Goal: Task Accomplishment & Management: Manage account settings

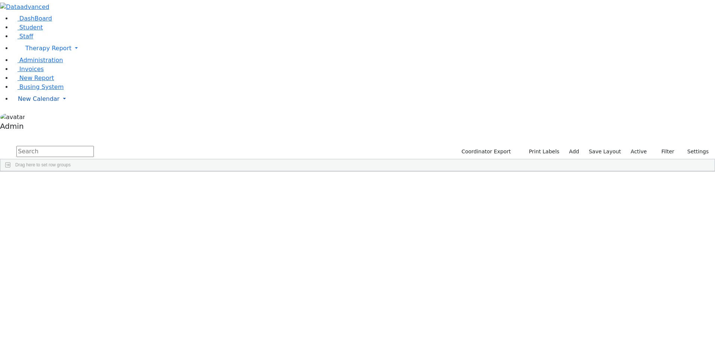
click at [60, 56] on link "New Calendar" at bounding box center [363, 48] width 703 height 15
click at [43, 117] on span "Calendar" at bounding box center [29, 113] width 27 height 7
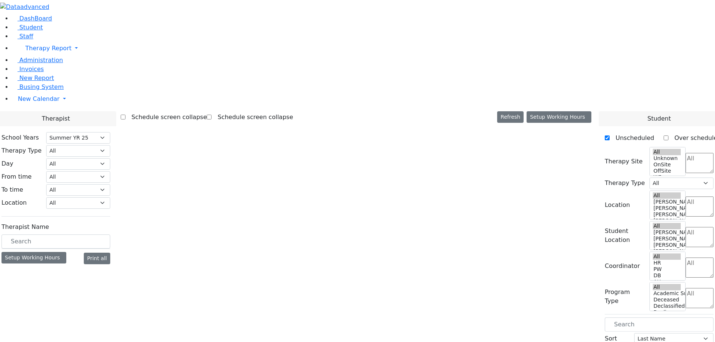
select select "211"
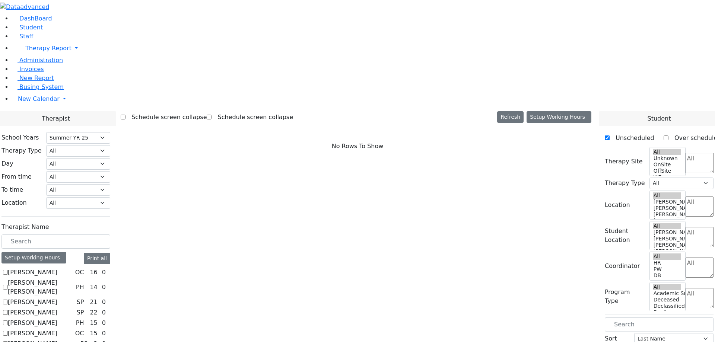
click at [197, 111] on label "Schedule screen collapse" at bounding box center [167, 117] width 82 height 12
click at [126, 115] on input "Schedule screen collapse" at bounding box center [123, 117] width 5 height 5
checkbox input "true"
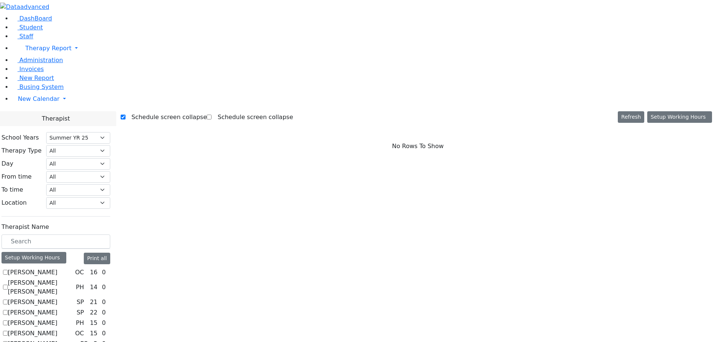
click at [222, 111] on label "Schedule screen collapse" at bounding box center [253, 117] width 82 height 12
click at [212, 115] on input "Schedule screen collapse" at bounding box center [209, 117] width 5 height 5
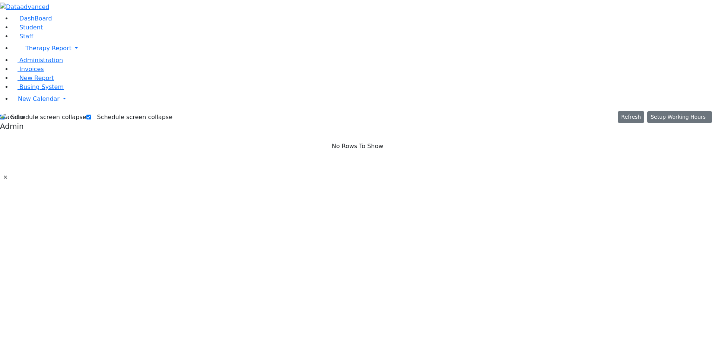
click at [104, 111] on label "Schedule screen collapse" at bounding box center [132, 117] width 82 height 12
click at [91, 115] on input "Schedule screen collapse" at bounding box center [88, 117] width 5 height 5
checkbox input "false"
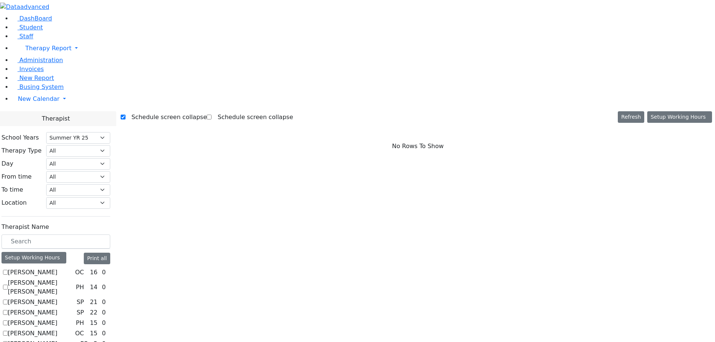
click at [48, 268] on label "[PERSON_NAME]" at bounding box center [33, 272] width 50 height 9
click at [8, 270] on input "[PERSON_NAME]" at bounding box center [5, 272] width 5 height 5
checkbox input "true"
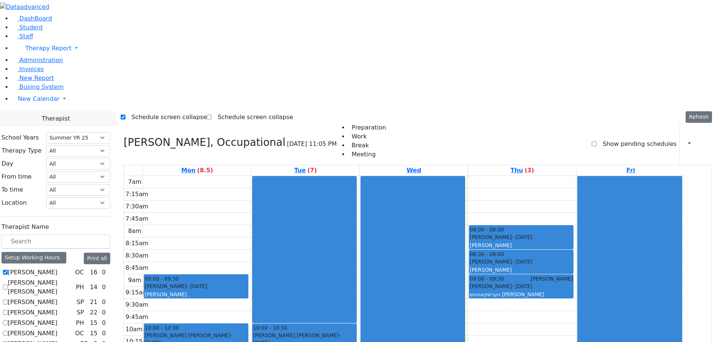
click at [53, 279] on label "[PERSON_NAME] [PERSON_NAME]" at bounding box center [40, 288] width 65 height 18
click at [8, 285] on input "[PERSON_NAME] [PERSON_NAME]" at bounding box center [5, 287] width 5 height 5
checkbox input "true"
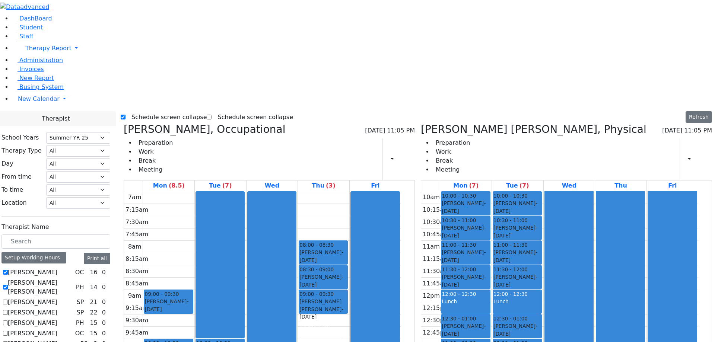
click at [222, 111] on label "Schedule screen collapse" at bounding box center [253, 117] width 82 height 12
click at [212, 115] on input "Schedule screen collapse" at bounding box center [209, 117] width 5 height 5
checkbox input "true"
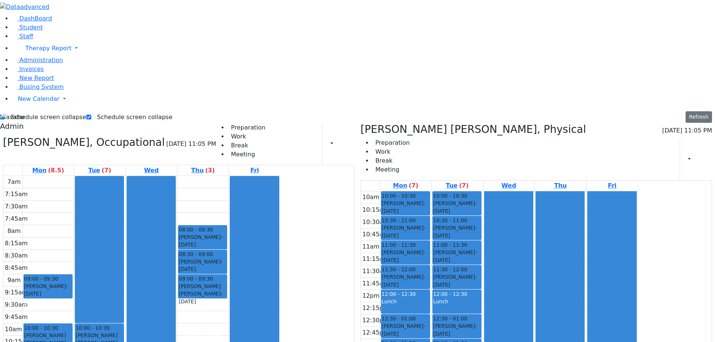
click at [35, 111] on label "Schedule screen collapse" at bounding box center [46, 117] width 82 height 12
click at [5, 115] on input "Schedule screen collapse" at bounding box center [2, 117] width 5 height 5
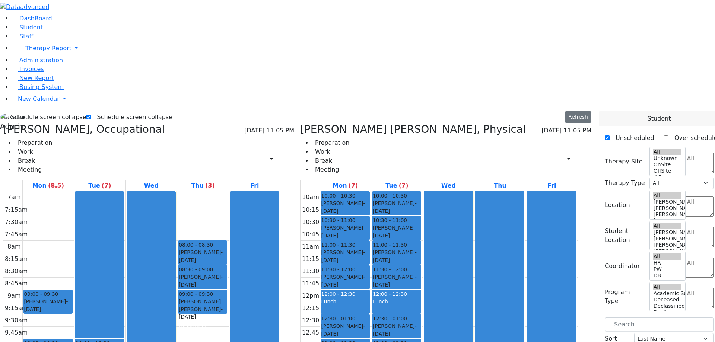
click at [86, 111] on label "Schedule screen collapse" at bounding box center [46, 117] width 82 height 12
click at [5, 115] on input "Schedule screen collapse" at bounding box center [2, 117] width 5 height 5
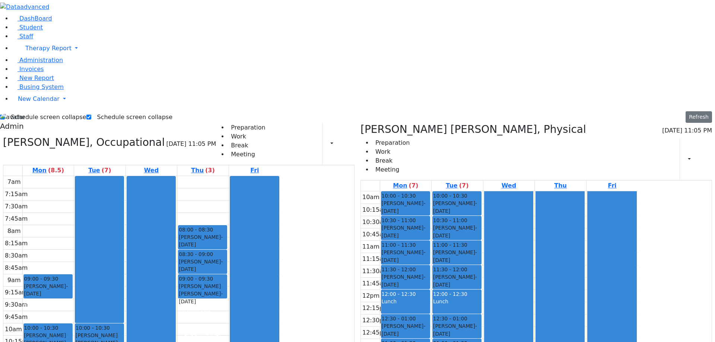
click at [50, 111] on label "Schedule screen collapse" at bounding box center [46, 117] width 82 height 12
click at [5, 115] on input "Schedule screen collapse" at bounding box center [2, 117] width 5 height 5
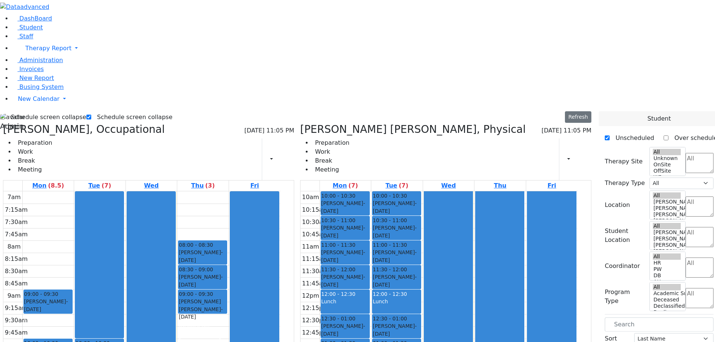
click at [86, 111] on label "Schedule screen collapse" at bounding box center [46, 117] width 82 height 12
click at [5, 115] on input "Schedule screen collapse" at bounding box center [2, 117] width 5 height 5
checkbox input "true"
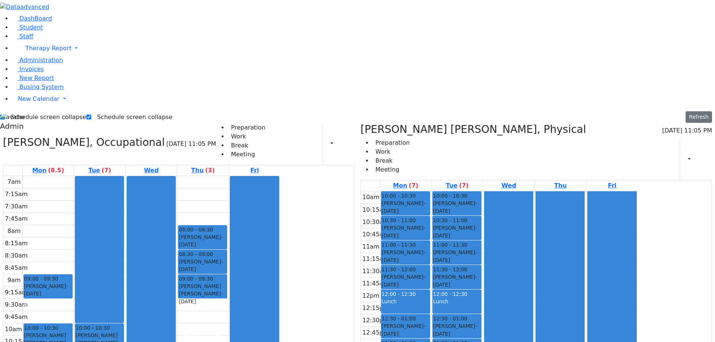
click at [122, 111] on label "Schedule screen collapse" at bounding box center [132, 117] width 82 height 12
click at [91, 115] on input "Schedule screen collapse" at bounding box center [88, 117] width 5 height 5
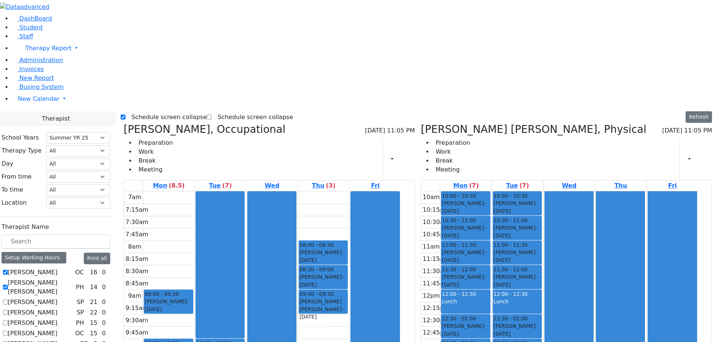
click at [233, 111] on label "Schedule screen collapse" at bounding box center [253, 117] width 82 height 12
click at [212, 115] on input "Schedule screen collapse" at bounding box center [209, 117] width 5 height 5
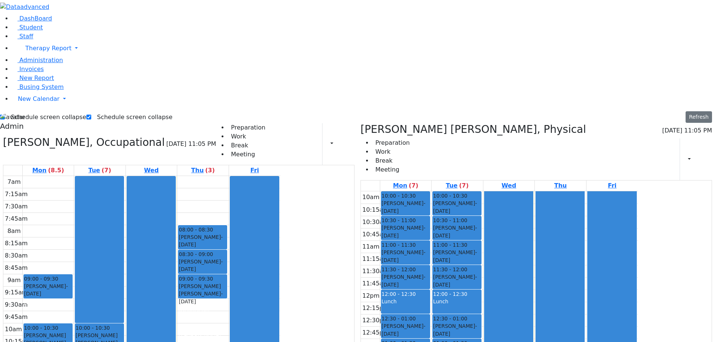
click at [155, 111] on label "Schedule screen collapse" at bounding box center [132, 117] width 82 height 12
click at [91, 115] on input "Schedule screen collapse" at bounding box center [88, 117] width 5 height 5
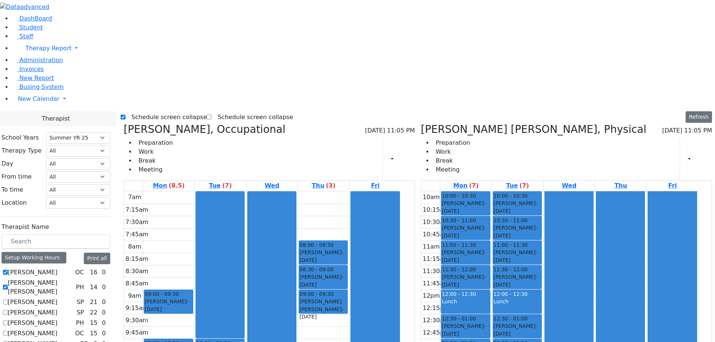
click at [230, 111] on label "Schedule screen collapse" at bounding box center [253, 117] width 82 height 12
click at [228, 111] on label "Schedule screen collapse" at bounding box center [253, 117] width 82 height 12
click at [212, 115] on input "Schedule screen collapse" at bounding box center [209, 117] width 5 height 5
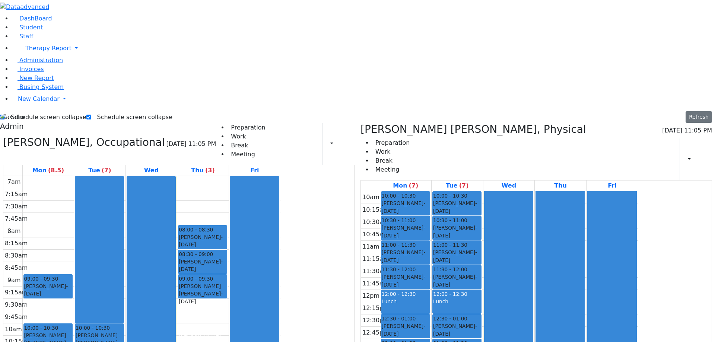
click at [132, 111] on label "Schedule screen collapse" at bounding box center [132, 117] width 82 height 12
click at [91, 115] on input "Schedule screen collapse" at bounding box center [88, 117] width 5 height 5
checkbox input "false"
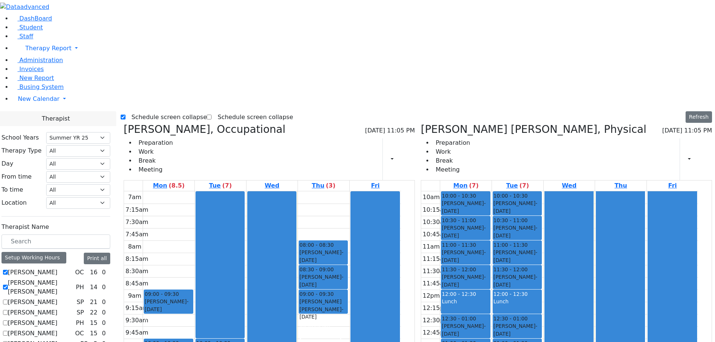
click at [166, 111] on label "Schedule screen collapse" at bounding box center [167, 117] width 82 height 12
click at [126, 115] on input "Schedule screen collapse" at bounding box center [123, 117] width 5 height 5
checkbox input "false"
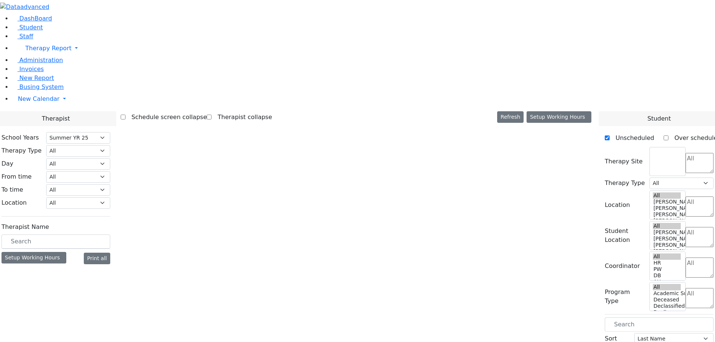
select select "211"
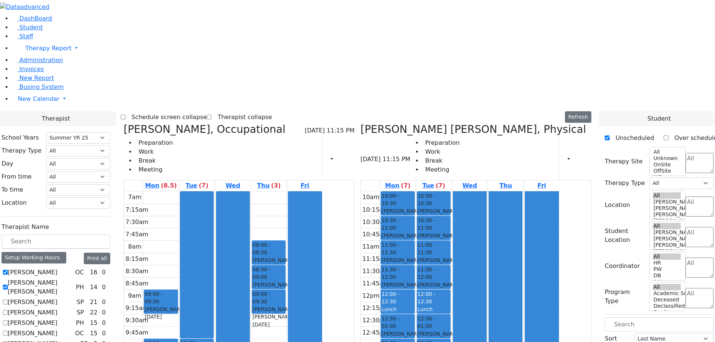
click at [272, 111] on label "Therapist collapse" at bounding box center [242, 117] width 60 height 12
click at [212, 115] on input "Therapist collapse" at bounding box center [209, 117] width 5 height 5
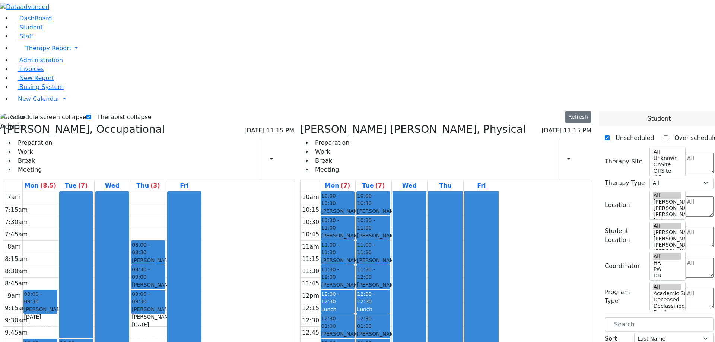
click at [152, 111] on label "Therapist collapse" at bounding box center [121, 117] width 60 height 12
click at [91, 115] on input "Therapist collapse" at bounding box center [88, 117] width 5 height 5
checkbox input "false"
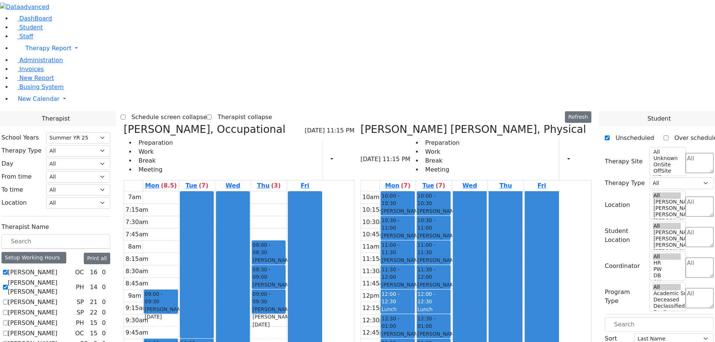
click at [207, 111] on label "Schedule screen collapse" at bounding box center [167, 117] width 82 height 12
click at [126, 115] on input "Schedule screen collapse" at bounding box center [123, 117] width 5 height 5
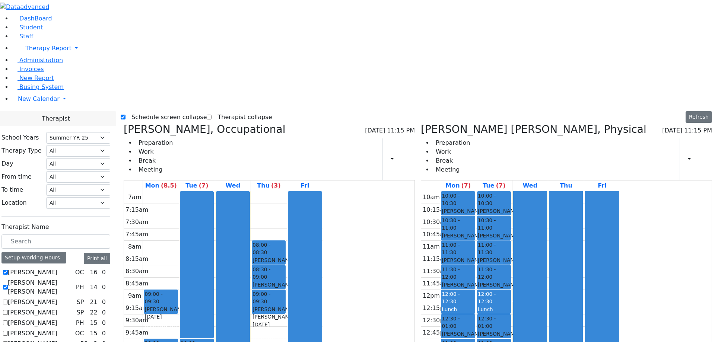
click at [187, 111] on label "Schedule screen collapse" at bounding box center [167, 117] width 82 height 12
click at [126, 115] on input "Schedule screen collapse" at bounding box center [123, 117] width 5 height 5
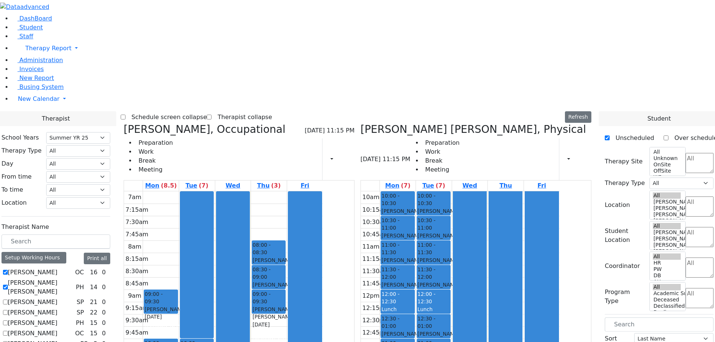
click at [198, 111] on label "Schedule screen collapse" at bounding box center [167, 117] width 82 height 12
click at [126, 115] on input "Schedule screen collapse" at bounding box center [123, 117] width 5 height 5
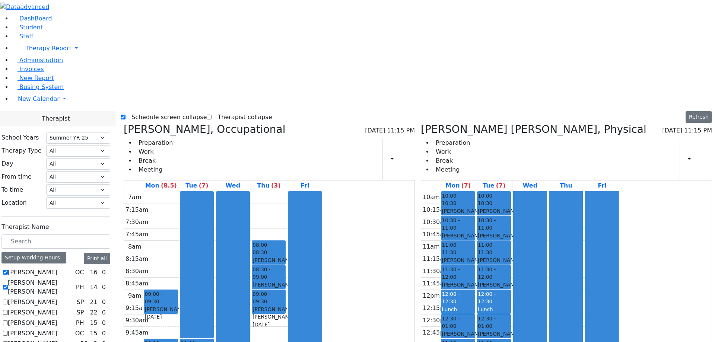
click at [176, 111] on label "Schedule screen collapse" at bounding box center [167, 117] width 82 height 12
click at [126, 115] on input "Schedule screen collapse" at bounding box center [123, 117] width 5 height 5
checkbox input "false"
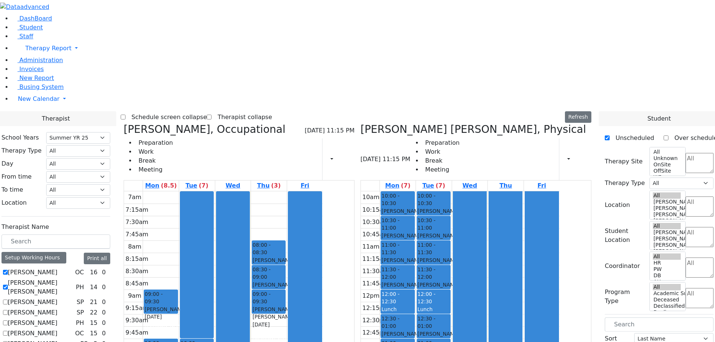
click at [272, 111] on label "Therapist collapse" at bounding box center [242, 117] width 60 height 12
click at [212, 115] on input "Therapist collapse" at bounding box center [209, 117] width 5 height 5
checkbox input "true"
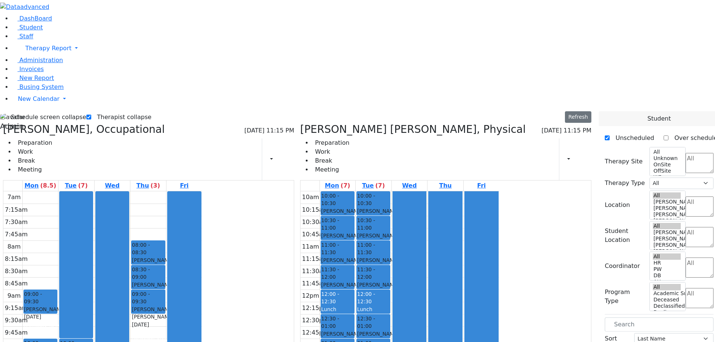
click at [86, 111] on label "Schedule screen collapse" at bounding box center [46, 117] width 82 height 12
click at [5, 115] on input "Schedule screen collapse" at bounding box center [2, 117] width 5 height 5
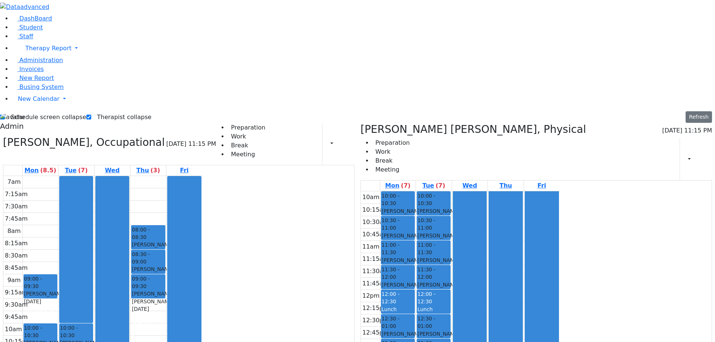
click at [45, 111] on label "Schedule screen collapse" at bounding box center [46, 117] width 82 height 12
click at [5, 115] on input "Schedule screen collapse" at bounding box center [2, 117] width 5 height 5
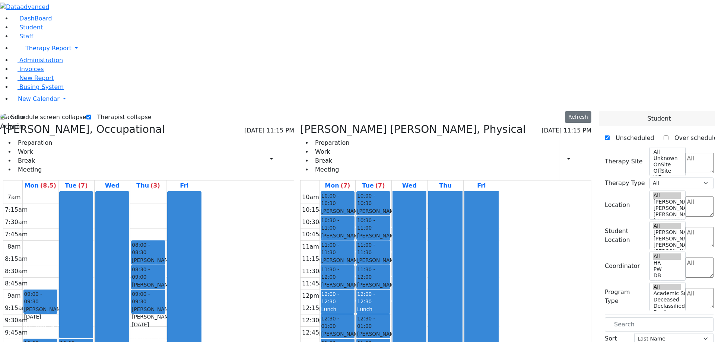
click at [86, 111] on label "Schedule screen collapse" at bounding box center [46, 117] width 82 height 12
click at [5, 115] on input "Schedule screen collapse" at bounding box center [2, 117] width 5 height 5
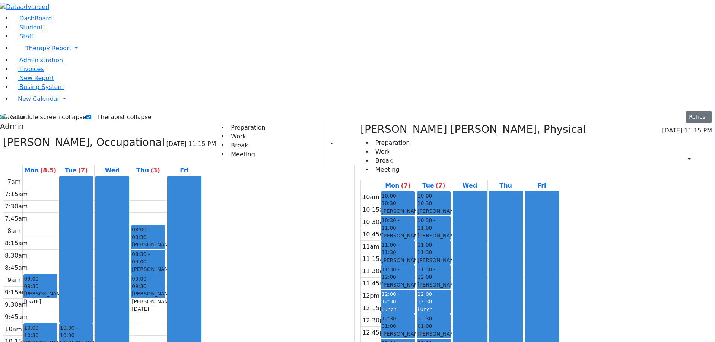
click at [48, 111] on label "Schedule screen collapse" at bounding box center [46, 117] width 82 height 12
click at [5, 115] on input "Schedule screen collapse" at bounding box center [2, 117] width 5 height 5
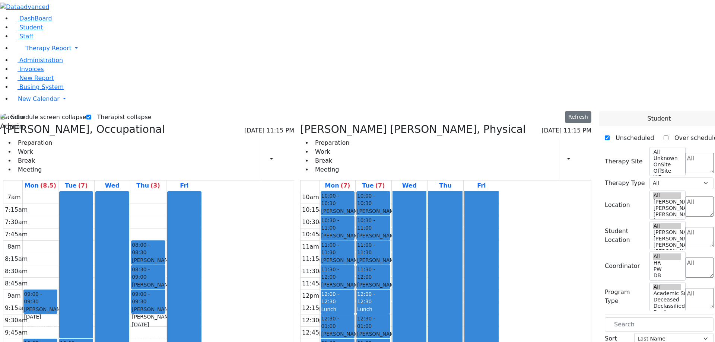
click at [86, 111] on label "Schedule screen collapse" at bounding box center [46, 117] width 82 height 12
click at [5, 115] on input "Schedule screen collapse" at bounding box center [2, 117] width 5 height 5
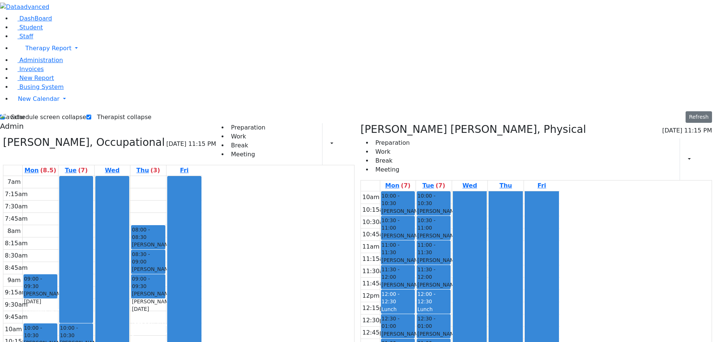
click at [65, 111] on label "Schedule screen collapse" at bounding box center [46, 117] width 82 height 12
click at [5, 115] on input "Schedule screen collapse" at bounding box center [2, 117] width 5 height 5
checkbox input "false"
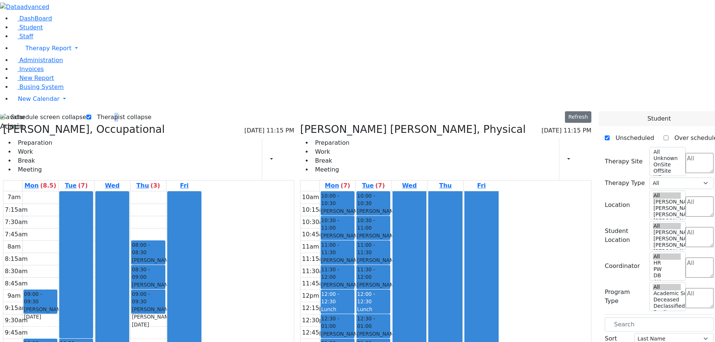
click at [152, 111] on label "Therapist collapse" at bounding box center [121, 117] width 60 height 12
click at [91, 115] on input "Therapist collapse" at bounding box center [88, 117] width 5 height 5
checkbox input "false"
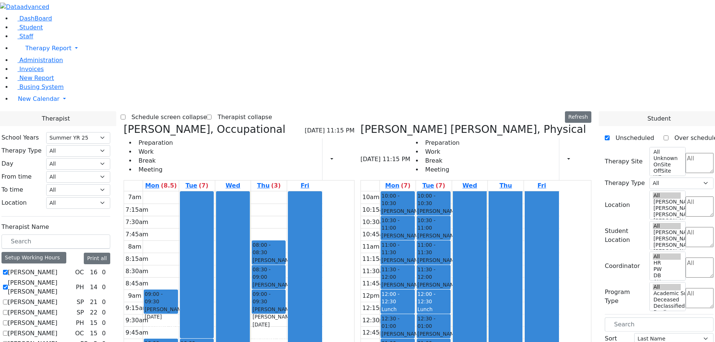
click at [207, 111] on label "Schedule screen collapse" at bounding box center [167, 117] width 82 height 12
click at [126, 115] on input "Schedule screen collapse" at bounding box center [123, 117] width 5 height 5
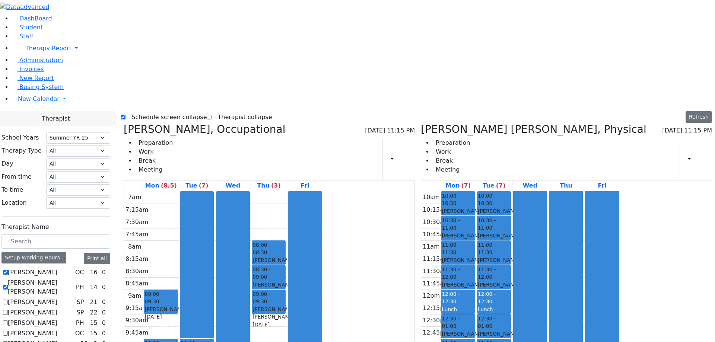
click at [156, 111] on label "Schedule screen collapse" at bounding box center [167, 117] width 82 height 12
click at [126, 115] on input "Schedule screen collapse" at bounding box center [123, 117] width 5 height 5
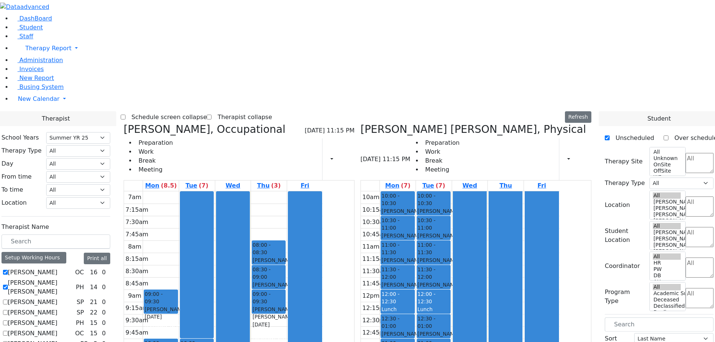
click at [202, 111] on div "Schedule screen collapse Therapist collapse Refresh Setup Working Hours Print S…" at bounding box center [358, 117] width 474 height 12
click at [196, 111] on label "Schedule screen collapse" at bounding box center [167, 117] width 82 height 12
click at [126, 115] on input "Schedule screen collapse" at bounding box center [123, 117] width 5 height 5
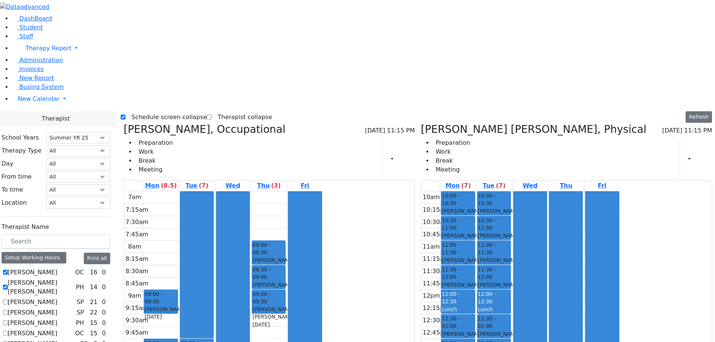
click at [160, 111] on label "Schedule screen collapse" at bounding box center [167, 117] width 82 height 12
click at [126, 115] on input "Schedule screen collapse" at bounding box center [123, 117] width 5 height 5
checkbox input "false"
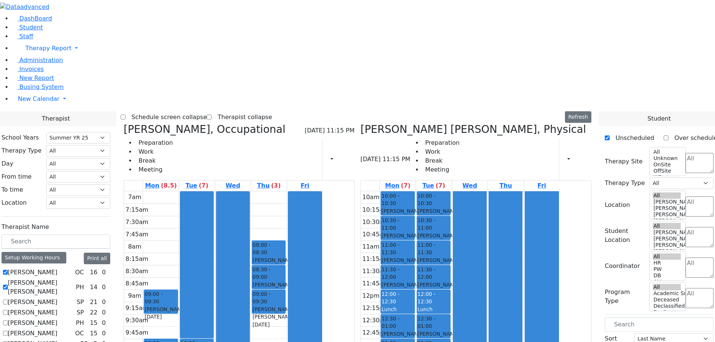
click at [272, 111] on label "Therapist collapse" at bounding box center [242, 117] width 60 height 12
click at [212, 115] on input "Therapist collapse" at bounding box center [209, 117] width 5 height 5
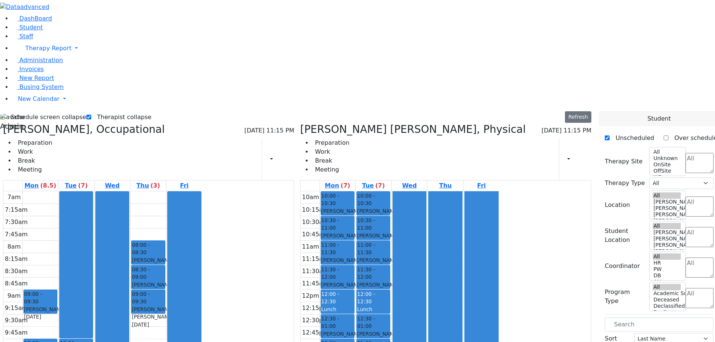
click at [152, 111] on label "Therapist collapse" at bounding box center [121, 117] width 60 height 12
click at [91, 115] on input "Therapist collapse" at bounding box center [88, 117] width 5 height 5
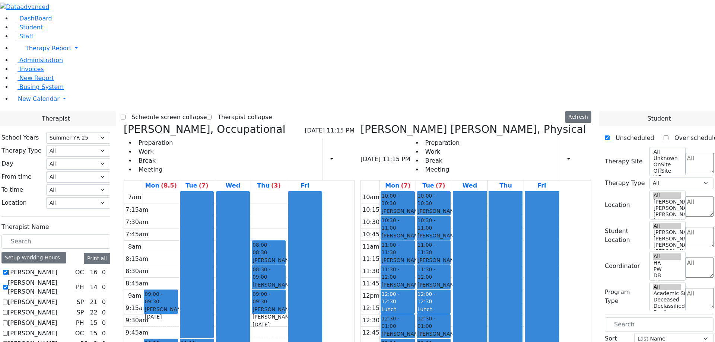
click at [271, 111] on label "Therapist collapse" at bounding box center [242, 117] width 60 height 12
click at [212, 115] on input "Therapist collapse" at bounding box center [209, 117] width 5 height 5
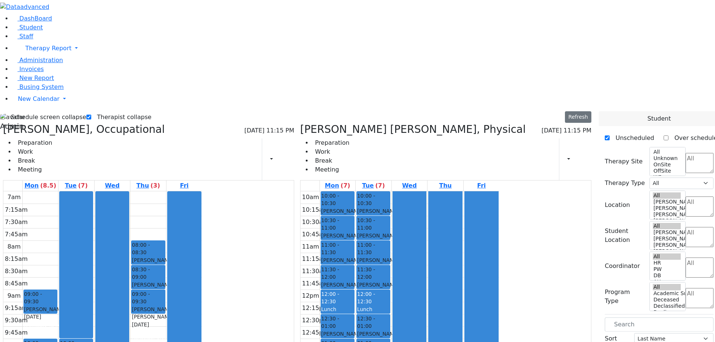
click at [152, 111] on label "Therapist collapse" at bounding box center [121, 117] width 60 height 12
click at [91, 115] on input "Therapist collapse" at bounding box center [88, 117] width 5 height 5
checkbox input "false"
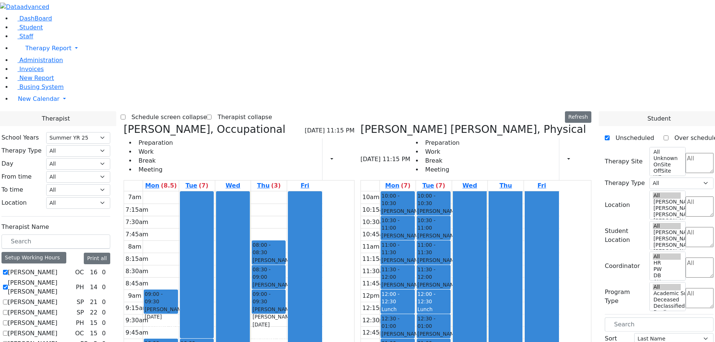
click at [203, 111] on label "Schedule screen collapse" at bounding box center [167, 117] width 82 height 12
click at [126, 115] on input "Schedule screen collapse" at bounding box center [123, 117] width 5 height 5
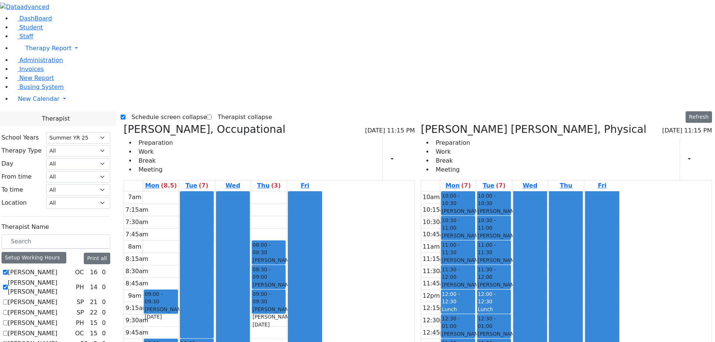
click at [178, 111] on label "Schedule screen collapse" at bounding box center [167, 117] width 82 height 12
click at [126, 115] on input "Schedule screen collapse" at bounding box center [123, 117] width 5 height 5
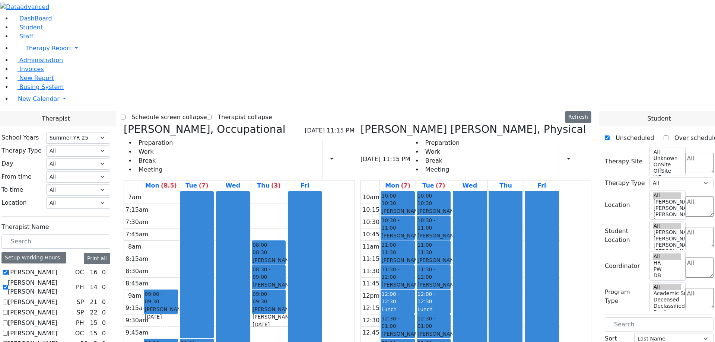
click at [207, 111] on label "Schedule screen collapse" at bounding box center [167, 117] width 82 height 12
click at [126, 115] on input "Schedule screen collapse" at bounding box center [123, 117] width 5 height 5
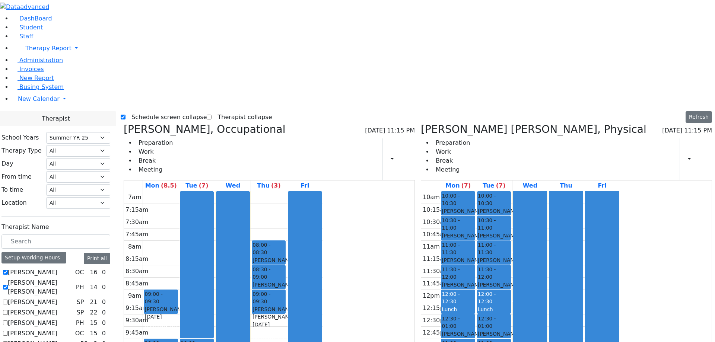
click at [180, 111] on label "Schedule screen collapse" at bounding box center [167, 117] width 82 height 12
click at [126, 115] on input "Schedule screen collapse" at bounding box center [123, 117] width 5 height 5
checkbox input "false"
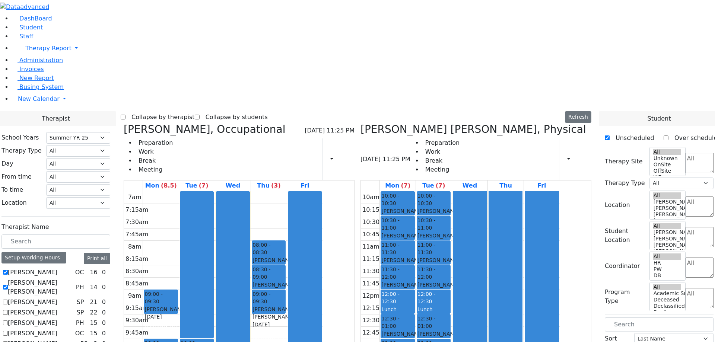
select select "211"
click at [195, 111] on label "Collapse by therapist" at bounding box center [160, 117] width 69 height 12
click at [126, 115] on input "Collapse by therapist" at bounding box center [123, 117] width 5 height 5
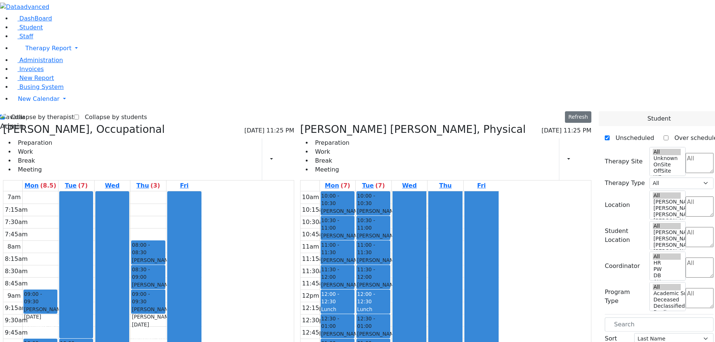
click at [74, 111] on label "Collapse by therapist" at bounding box center [39, 117] width 69 height 12
click at [5, 115] on input "Collapse by therapist" at bounding box center [2, 117] width 5 height 5
checkbox input "false"
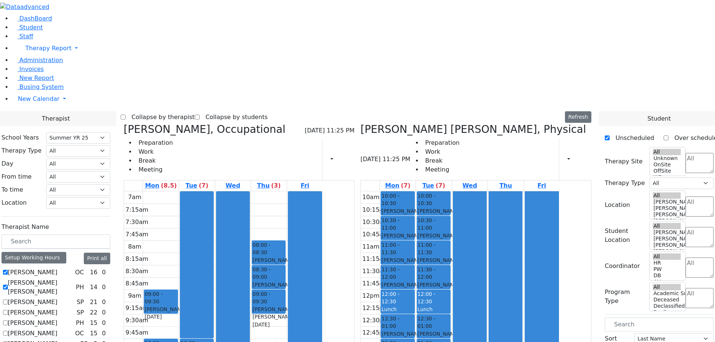
click at [266, 111] on label "Collapse by students" at bounding box center [234, 117] width 68 height 12
click at [200, 115] on input "Collapse by students" at bounding box center [197, 117] width 5 height 5
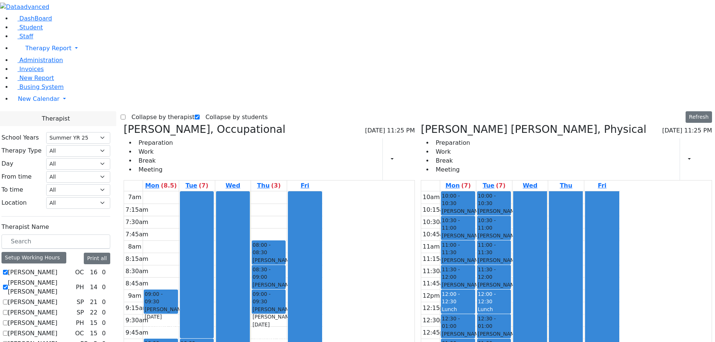
click at [225, 111] on label "Collapse by students" at bounding box center [234, 117] width 68 height 12
click at [200, 115] on input "Collapse by students" at bounding box center [197, 117] width 5 height 5
checkbox input "false"
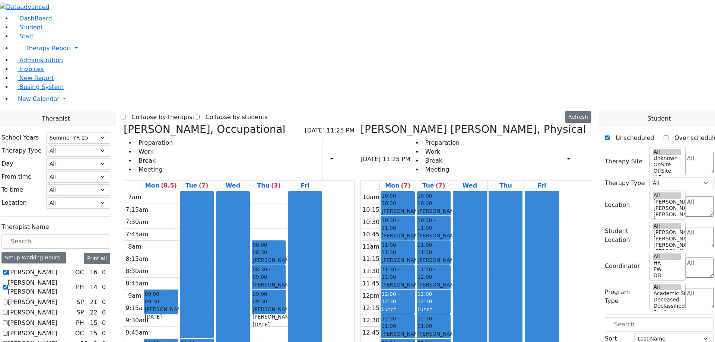
click at [195, 111] on label "Collapse by therapist" at bounding box center [160, 117] width 69 height 12
click at [126, 115] on input "Collapse by therapist" at bounding box center [123, 117] width 5 height 5
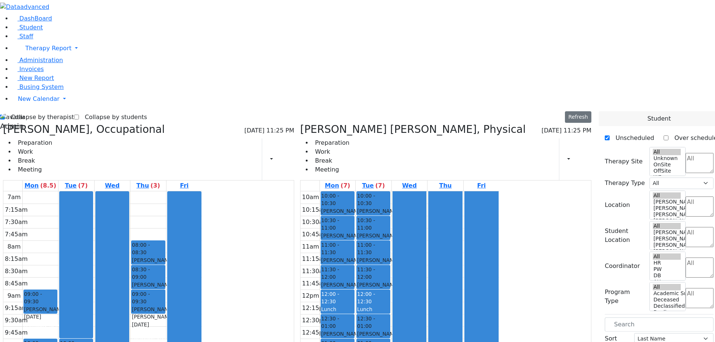
click at [74, 111] on label "Collapse by therapist" at bounding box center [39, 117] width 69 height 12
click at [5, 115] on input "Collapse by therapist" at bounding box center [2, 117] width 5 height 5
checkbox input "false"
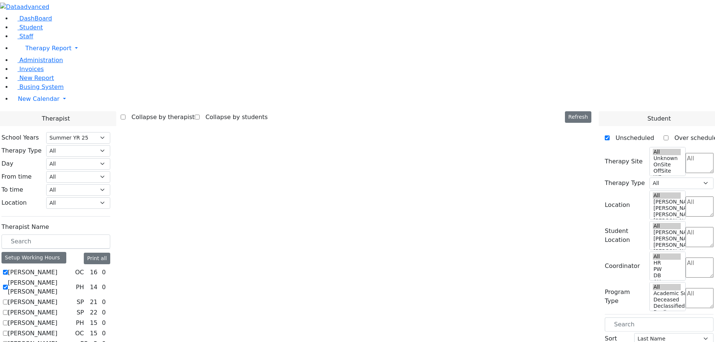
select select "211"
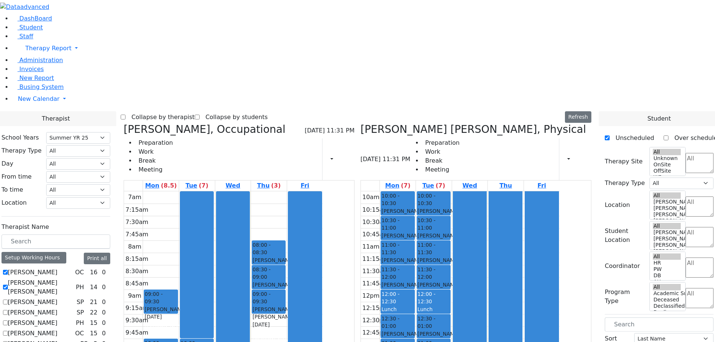
click at [195, 111] on label "Collapse by therapist" at bounding box center [160, 117] width 69 height 12
click at [126, 115] on input "Collapse by therapist" at bounding box center [123, 117] width 5 height 5
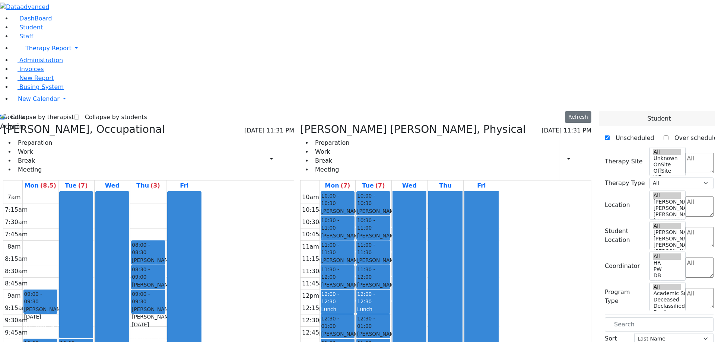
click at [74, 111] on label "Collapse by therapist" at bounding box center [39, 117] width 69 height 12
click at [5, 115] on input "Collapse by therapist" at bounding box center [2, 117] width 5 height 5
checkbox input "false"
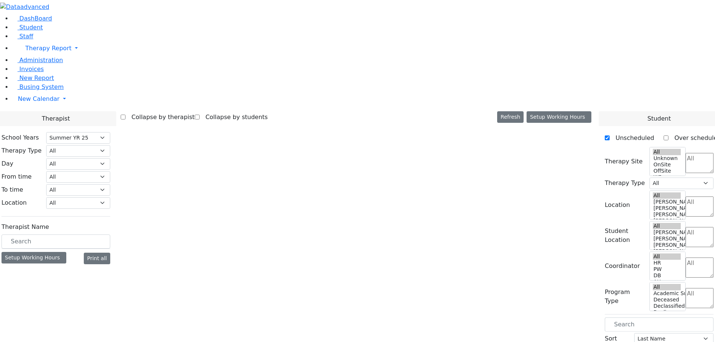
select select "211"
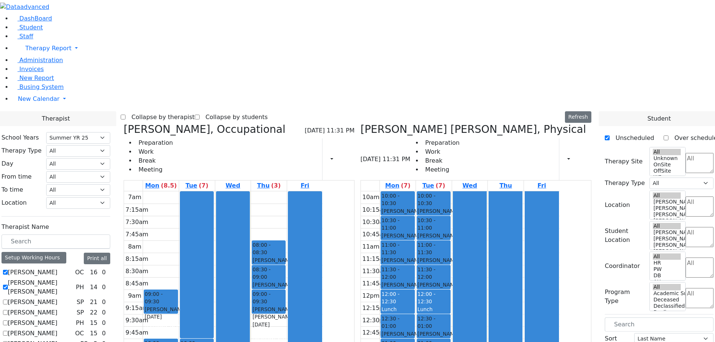
click at [195, 111] on label "Collapse by therapist" at bounding box center [160, 117] width 69 height 12
click at [126, 115] on input "Collapse by therapist" at bounding box center [123, 117] width 5 height 5
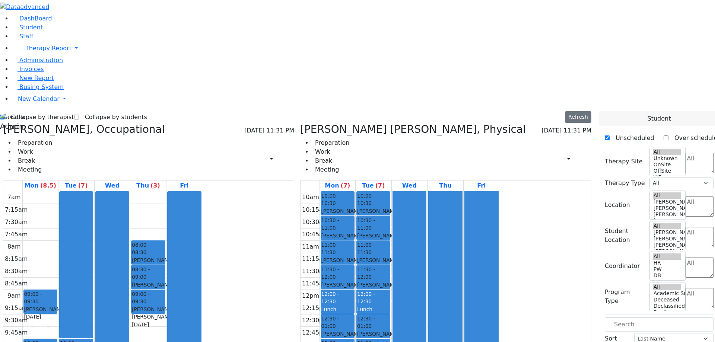
click at [74, 111] on label "Collapse by therapist" at bounding box center [39, 117] width 69 height 12
click at [5, 115] on input "Collapse by therapist" at bounding box center [2, 117] width 5 height 5
checkbox input "false"
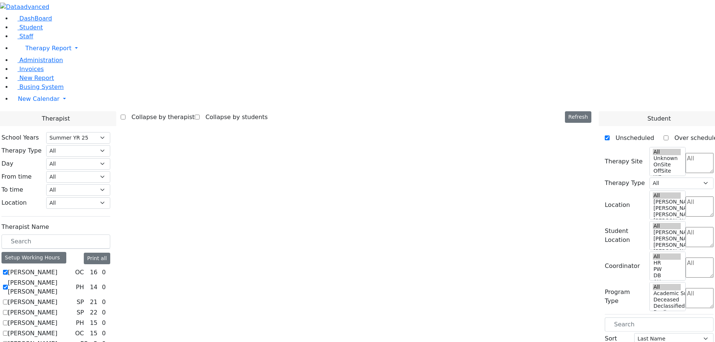
select select "211"
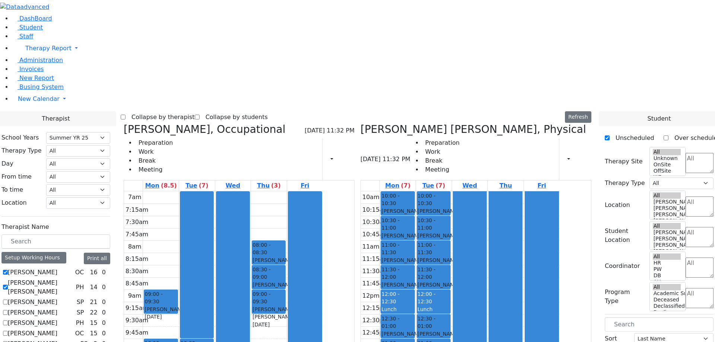
click at [195, 111] on label "Collapse by therapist" at bounding box center [160, 117] width 69 height 12
click at [126, 115] on input "Collapse by therapist" at bounding box center [123, 117] width 5 height 5
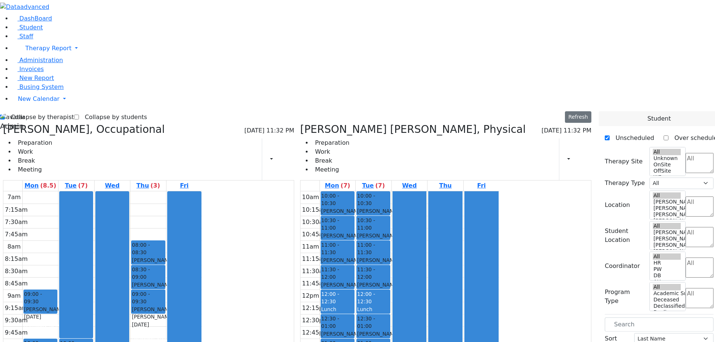
click at [74, 111] on label "Collapse by therapist" at bounding box center [39, 117] width 69 height 12
click at [5, 115] on input "Collapse by therapist" at bounding box center [2, 117] width 5 height 5
checkbox input "false"
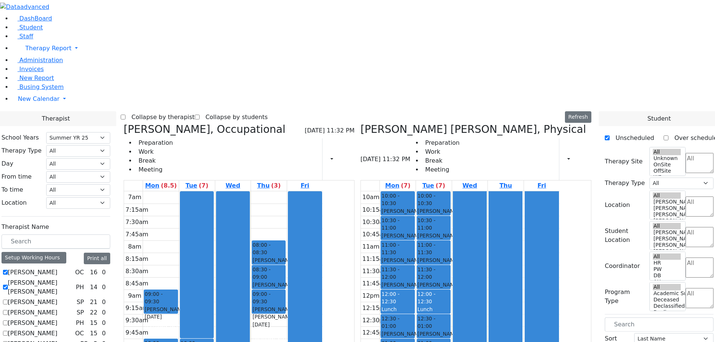
click at [268, 111] on label "Collapse by students" at bounding box center [234, 117] width 68 height 12
click at [200, 115] on input "Collapse by students" at bounding box center [197, 117] width 5 height 5
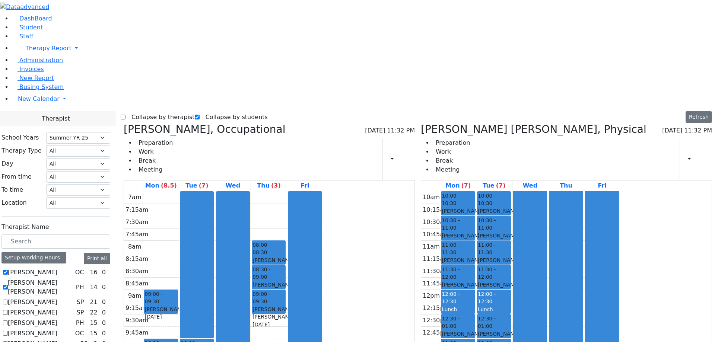
click at [217, 111] on label "Collapse by students" at bounding box center [234, 117] width 68 height 12
click at [200, 115] on input "Collapse by students" at bounding box center [197, 117] width 5 height 5
checkbox input "false"
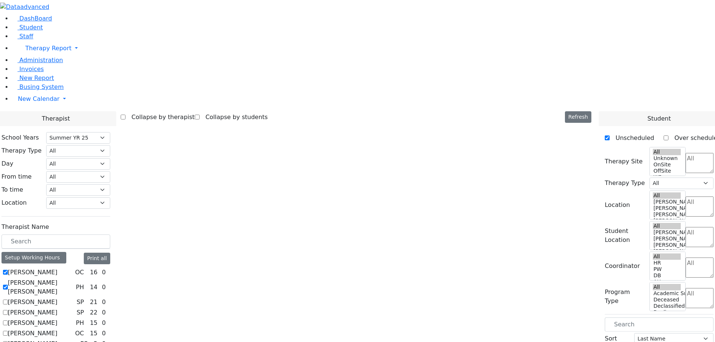
select select "211"
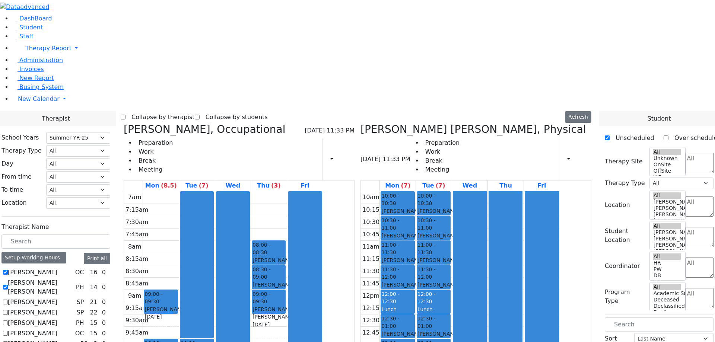
click at [195, 111] on label "Collapse by therapist" at bounding box center [160, 117] width 69 height 12
click at [126, 115] on input "Collapse by therapist" at bounding box center [123, 117] width 5 height 5
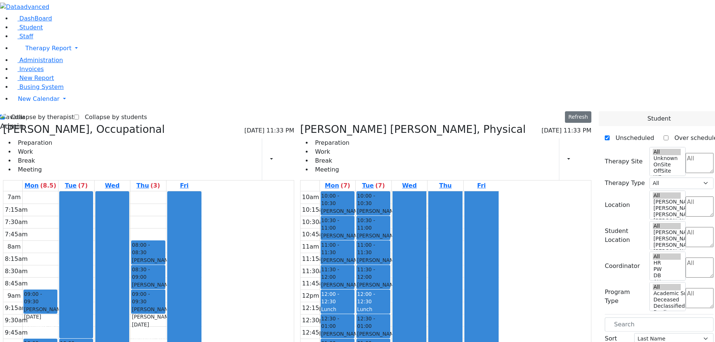
click at [67, 111] on label "Collapse by therapist" at bounding box center [39, 117] width 69 height 12
click at [5, 115] on input "Collapse by therapist" at bounding box center [2, 117] width 5 height 5
checkbox input "false"
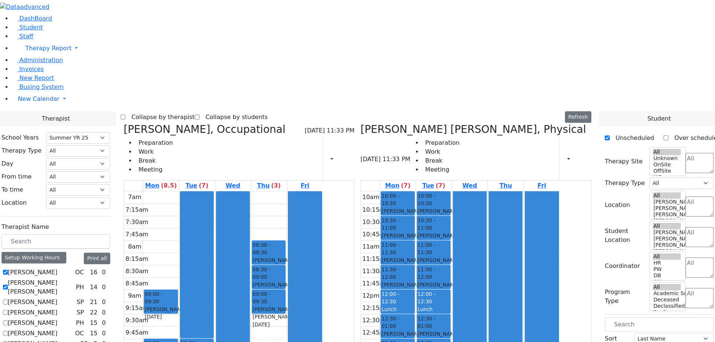
click at [265, 111] on label "Collapse by students" at bounding box center [234, 117] width 68 height 12
click at [200, 115] on input "Collapse by students" at bounding box center [197, 117] width 5 height 5
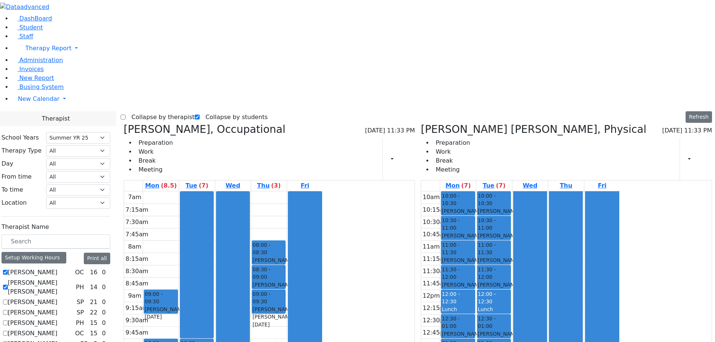
click at [218, 111] on label "Collapse by students" at bounding box center [234, 117] width 68 height 12
click at [200, 115] on input "Collapse by students" at bounding box center [197, 117] width 5 height 5
checkbox input "false"
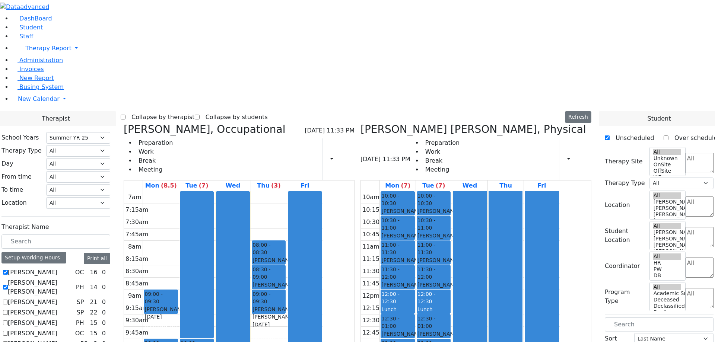
click at [195, 111] on label "Collapse by therapist" at bounding box center [160, 117] width 69 height 12
click at [126, 115] on input "Collapse by therapist" at bounding box center [123, 117] width 5 height 5
checkbox input "true"
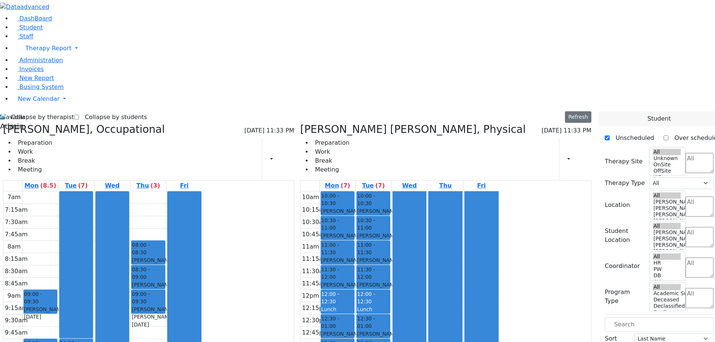
click at [107, 111] on label "Collapse by students" at bounding box center [113, 117] width 68 height 12
click at [79, 115] on input "Collapse by students" at bounding box center [76, 117] width 5 height 5
checkbox input "true"
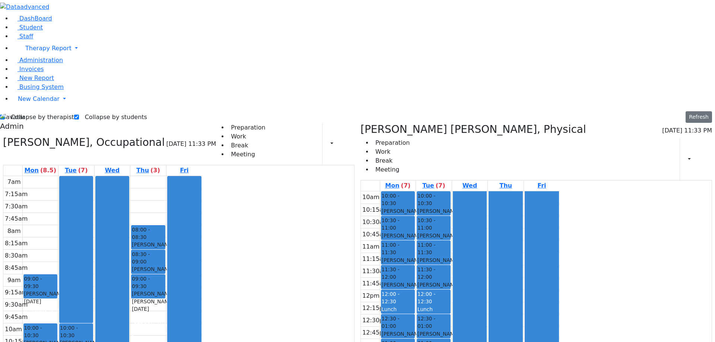
click at [52, 111] on label "Collapse by therapist" at bounding box center [39, 117] width 69 height 12
click at [5, 115] on input "Collapse by therapist" at bounding box center [2, 117] width 5 height 5
checkbox input "false"
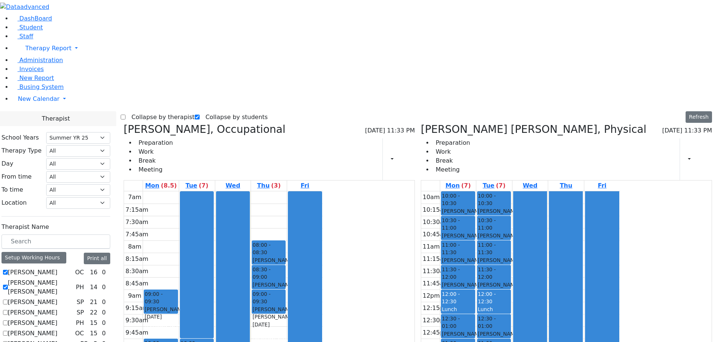
click at [230, 111] on label "Collapse by students" at bounding box center [234, 117] width 68 height 12
click at [200, 115] on input "Collapse by students" at bounding box center [197, 117] width 5 height 5
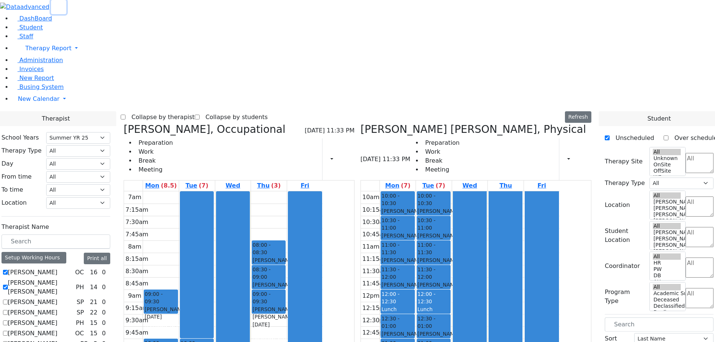
click at [61, 10] on icon "button" at bounding box center [59, 7] width 6 height 6
click at [232, 111] on label "Collapse by students" at bounding box center [234, 117] width 68 height 12
click at [200, 115] on input "Collapse by students" at bounding box center [197, 117] width 5 height 5
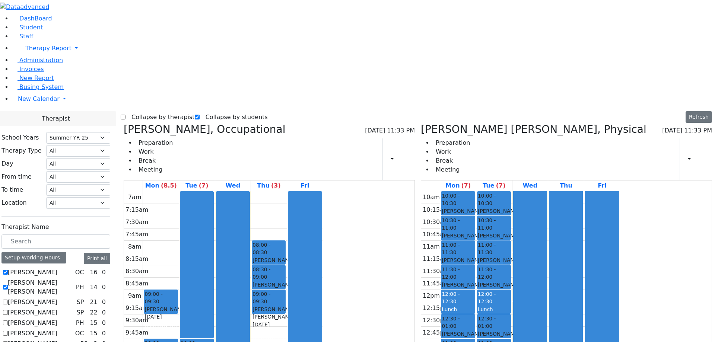
click at [230, 111] on label "Collapse by students" at bounding box center [234, 117] width 68 height 12
click at [200, 115] on input "Collapse by students" at bounding box center [197, 117] width 5 height 5
checkbox input "false"
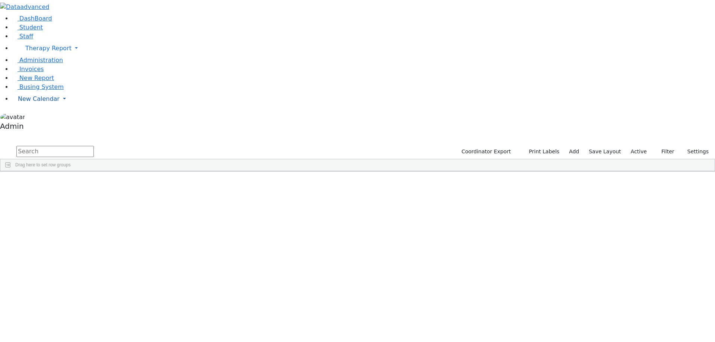
click at [25, 52] on span "New Calendar" at bounding box center [48, 48] width 46 height 7
click at [28, 117] on span "Calendar" at bounding box center [29, 113] width 27 height 7
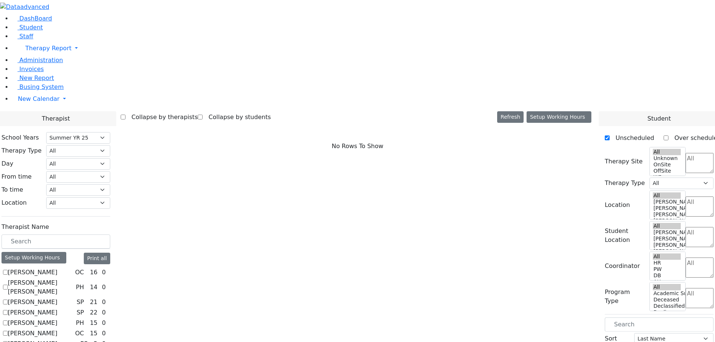
select select "211"
click at [198, 111] on label "Collapse by therapists" at bounding box center [162, 117] width 72 height 12
click at [126, 115] on input "Collapse by therapists" at bounding box center [123, 117] width 5 height 5
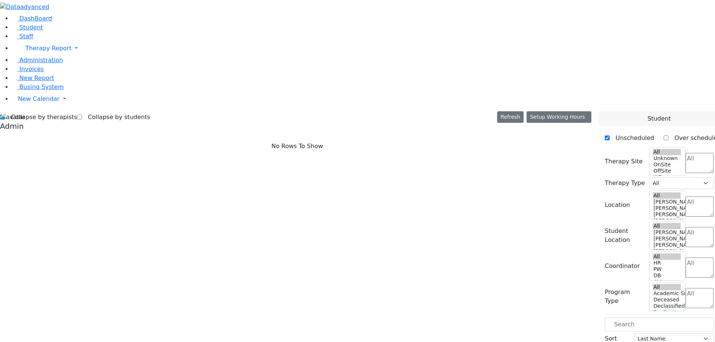
click at [54, 111] on label "Collapse by therapists" at bounding box center [41, 117] width 72 height 12
click at [5, 115] on input "Collapse by therapists" at bounding box center [2, 117] width 5 height 5
checkbox input "false"
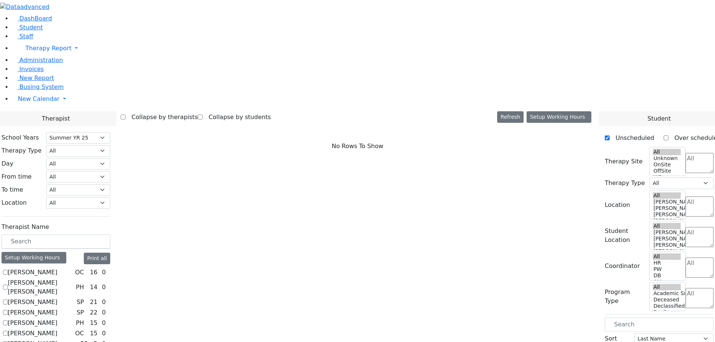
click at [266, 111] on label "Collapse by students" at bounding box center [237, 117] width 68 height 12
click at [203, 115] on input "Collapse by students" at bounding box center [200, 117] width 5 height 5
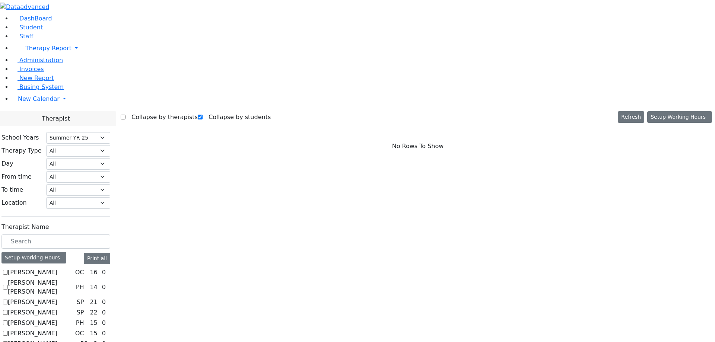
click at [236, 111] on label "Collapse by students" at bounding box center [237, 117] width 68 height 12
click at [203, 115] on input "Collapse by students" at bounding box center [200, 117] width 5 height 5
checkbox input "false"
